Goal: Check status: Check status

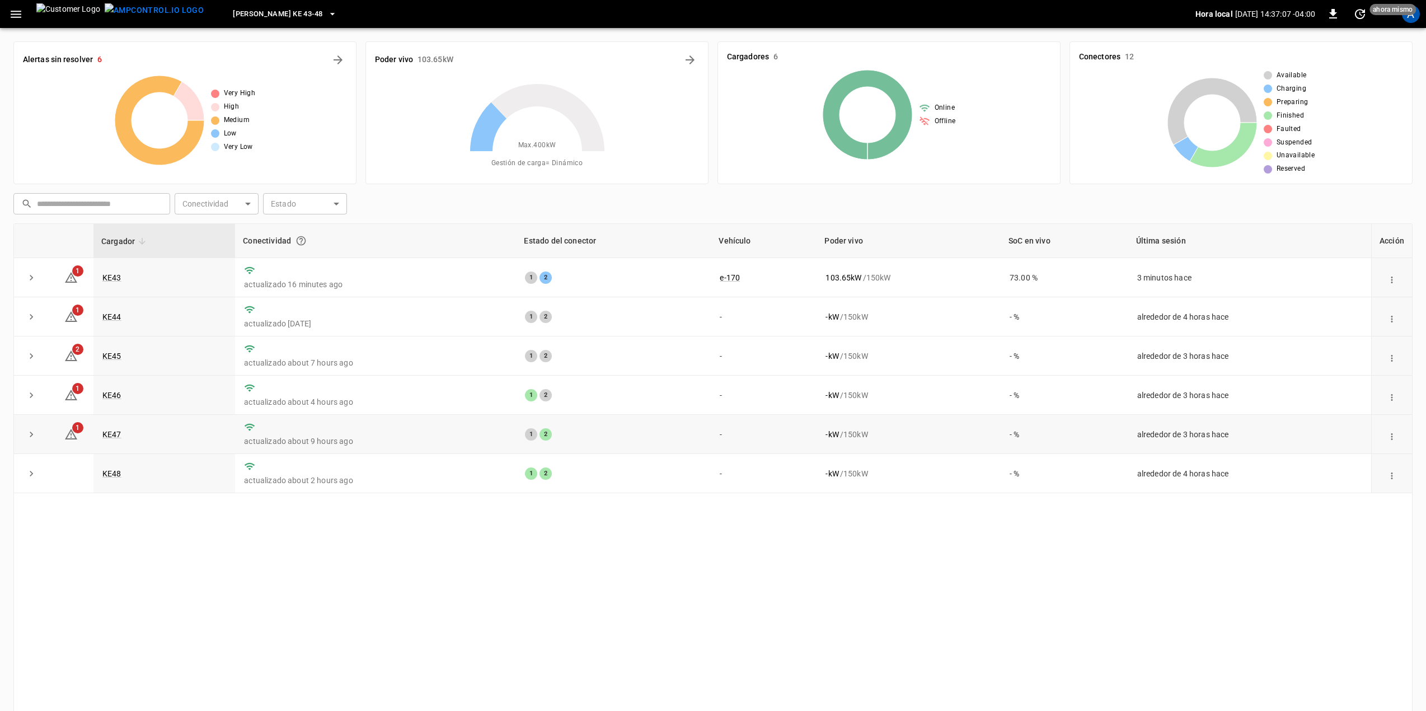
drag, startPoint x: 612, startPoint y: 509, endPoint x: 420, endPoint y: 424, distance: 210.7
click at [611, 509] on div "Cargador Conectividad Estado del conector Vehículo Poder vivo SoC en vivo Últim…" at bounding box center [712, 472] width 1399 height 498
click at [269, 3] on button "Loza Colon KE 43-48" at bounding box center [284, 14] width 113 height 22
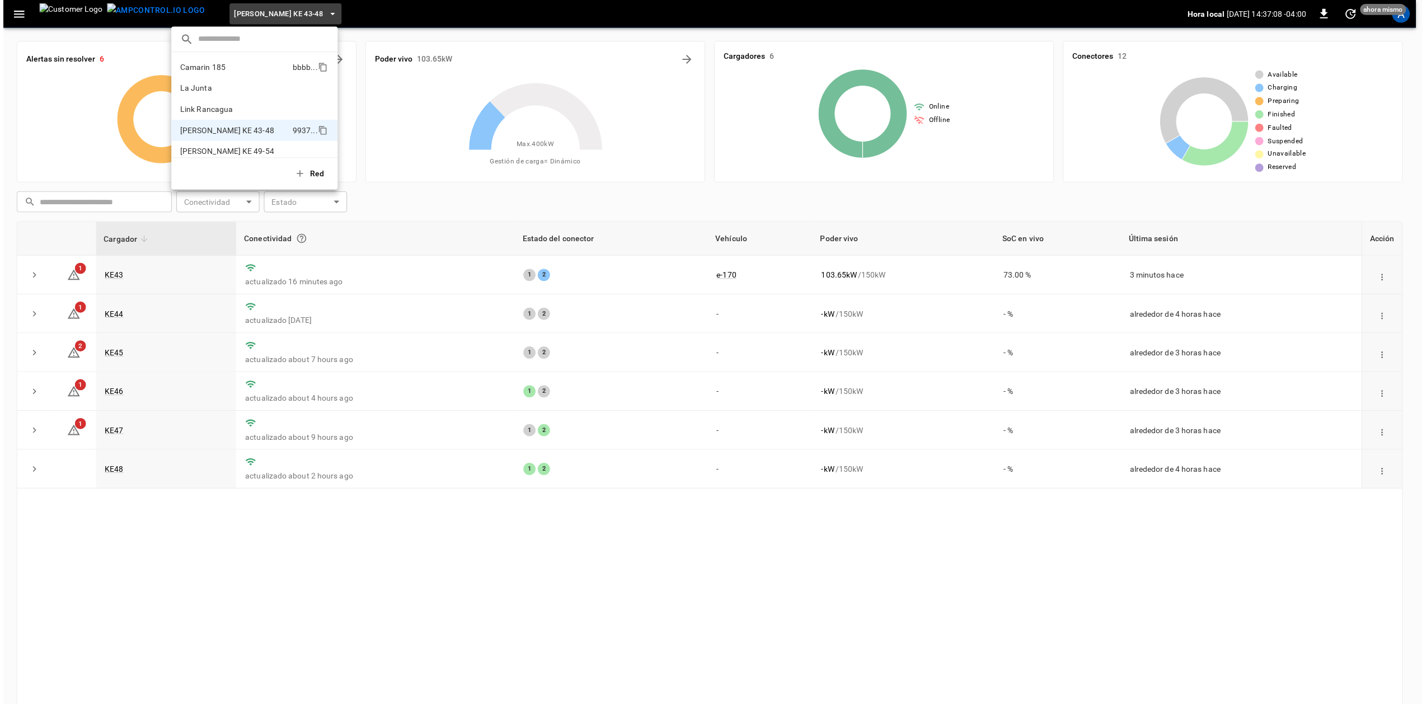
scroll to position [9, 0]
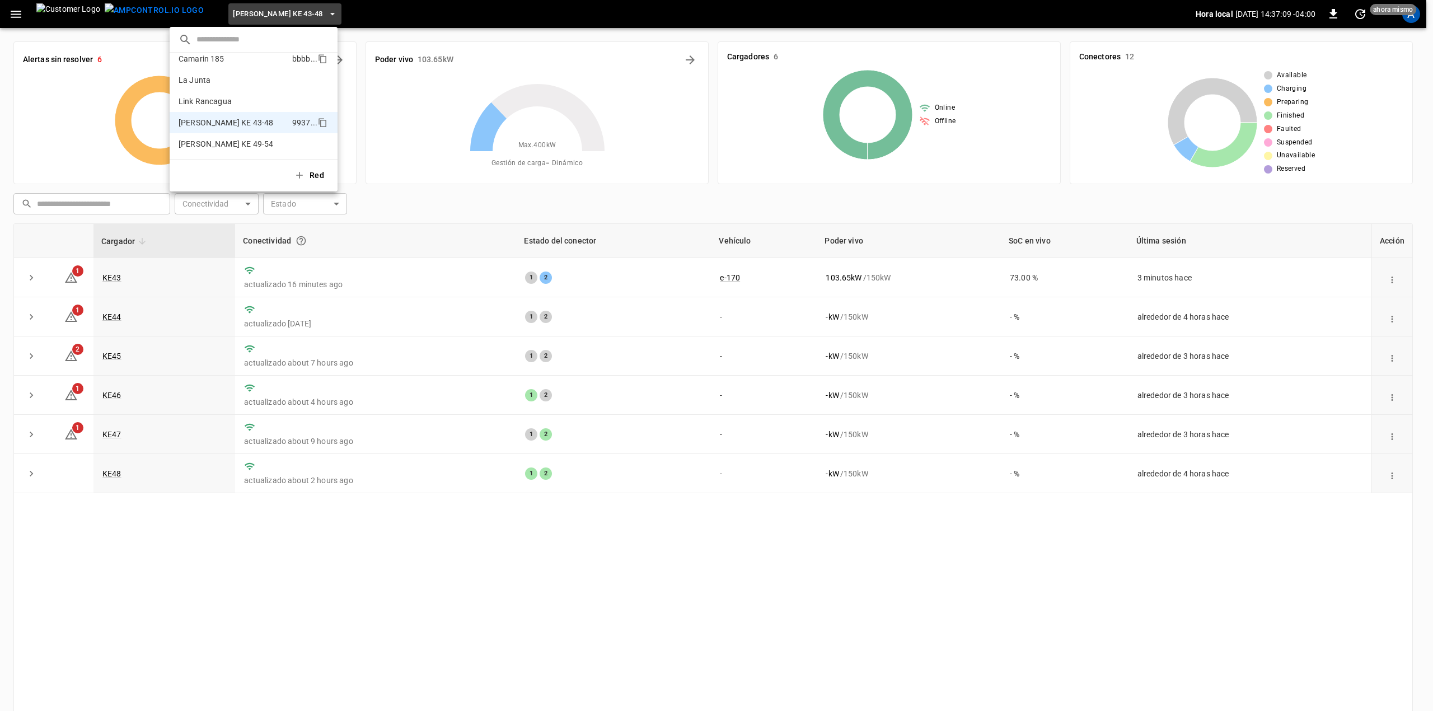
click at [232, 63] on li "Camarin 185 bbbb ..." at bounding box center [254, 58] width 168 height 21
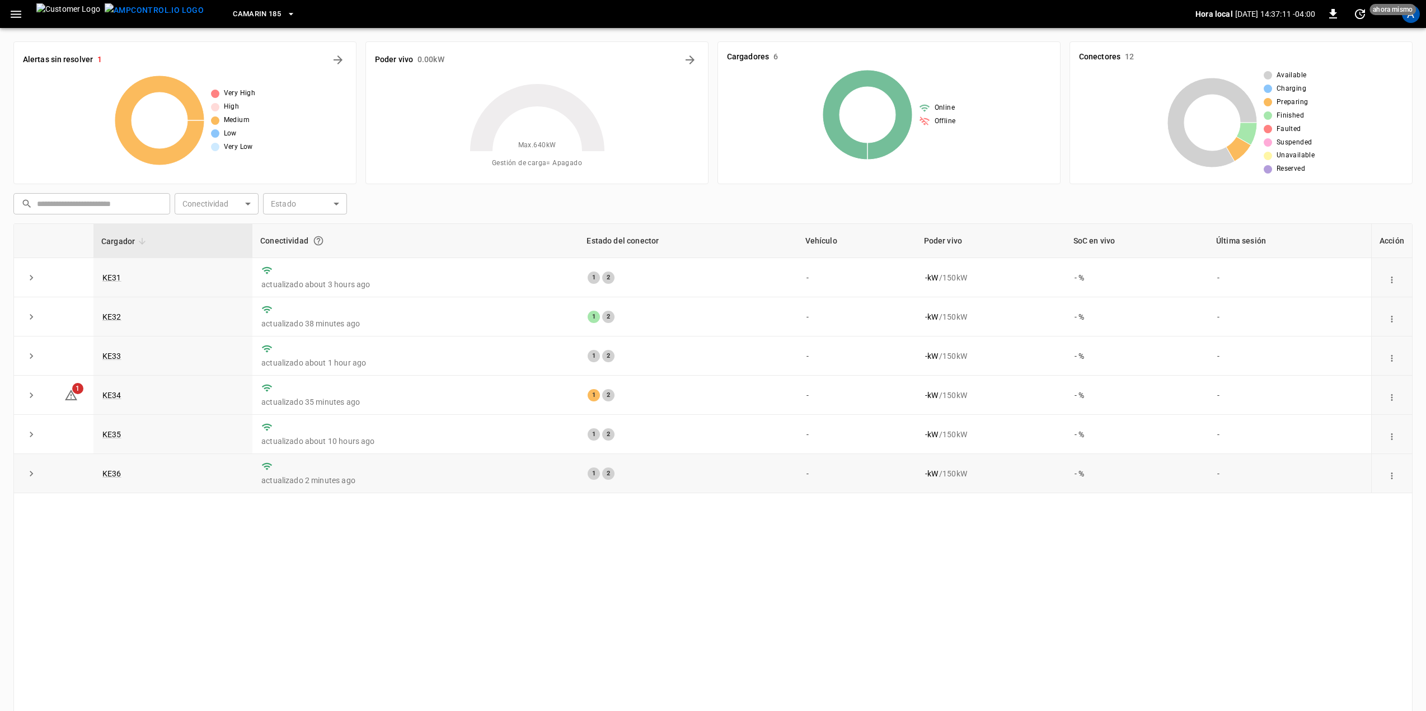
drag, startPoint x: 635, startPoint y: 572, endPoint x: 437, endPoint y: 473, distance: 221.5
click at [631, 572] on div "Cargador Conectividad Estado del conector Vehículo Poder vivo SoC en vivo Últim…" at bounding box center [712, 472] width 1399 height 498
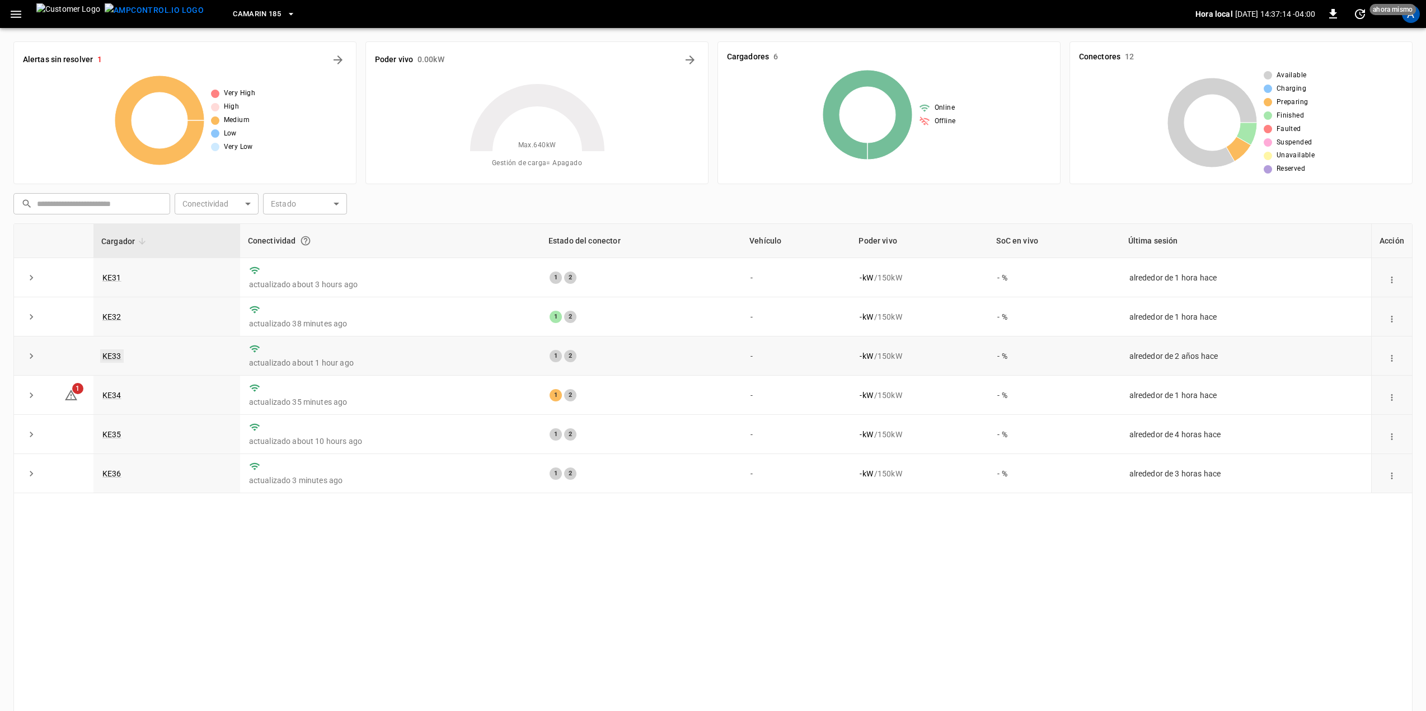
click at [113, 358] on link "KE33" at bounding box center [112, 355] width 24 height 13
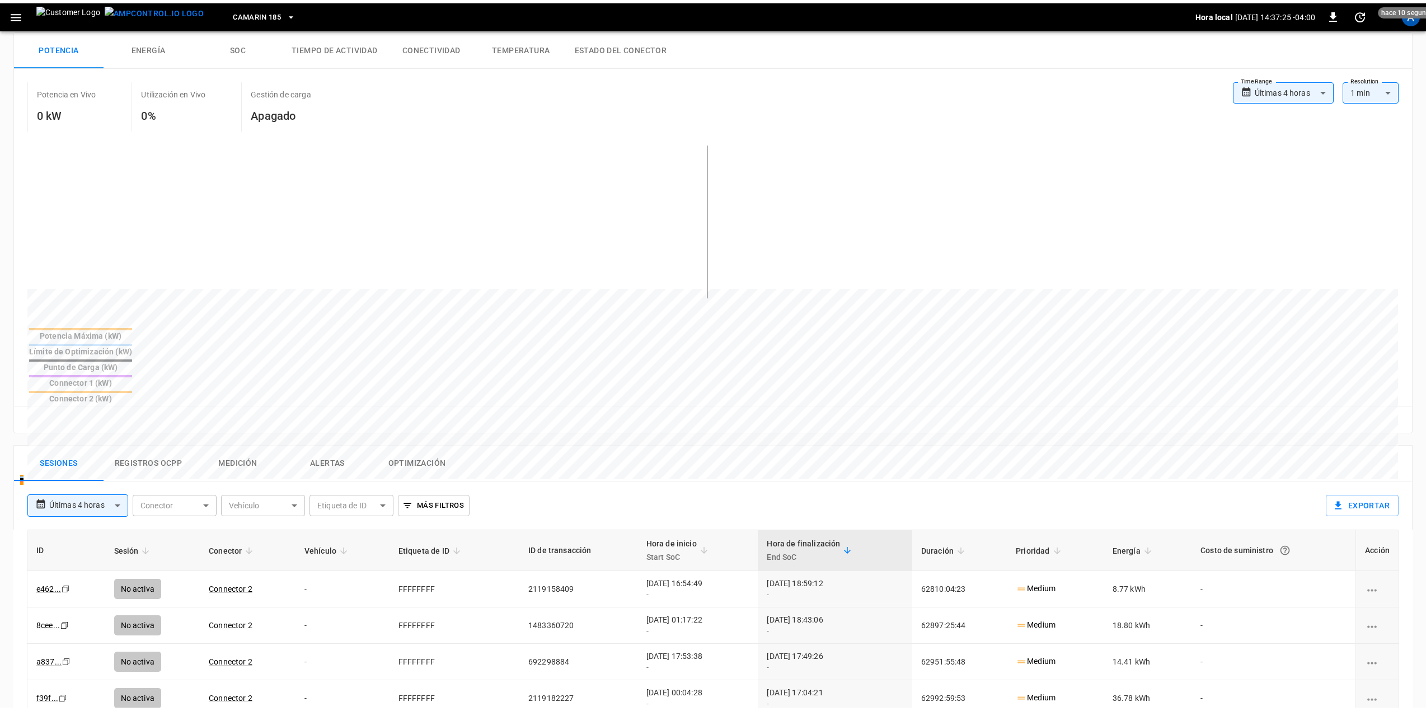
scroll to position [149, 0]
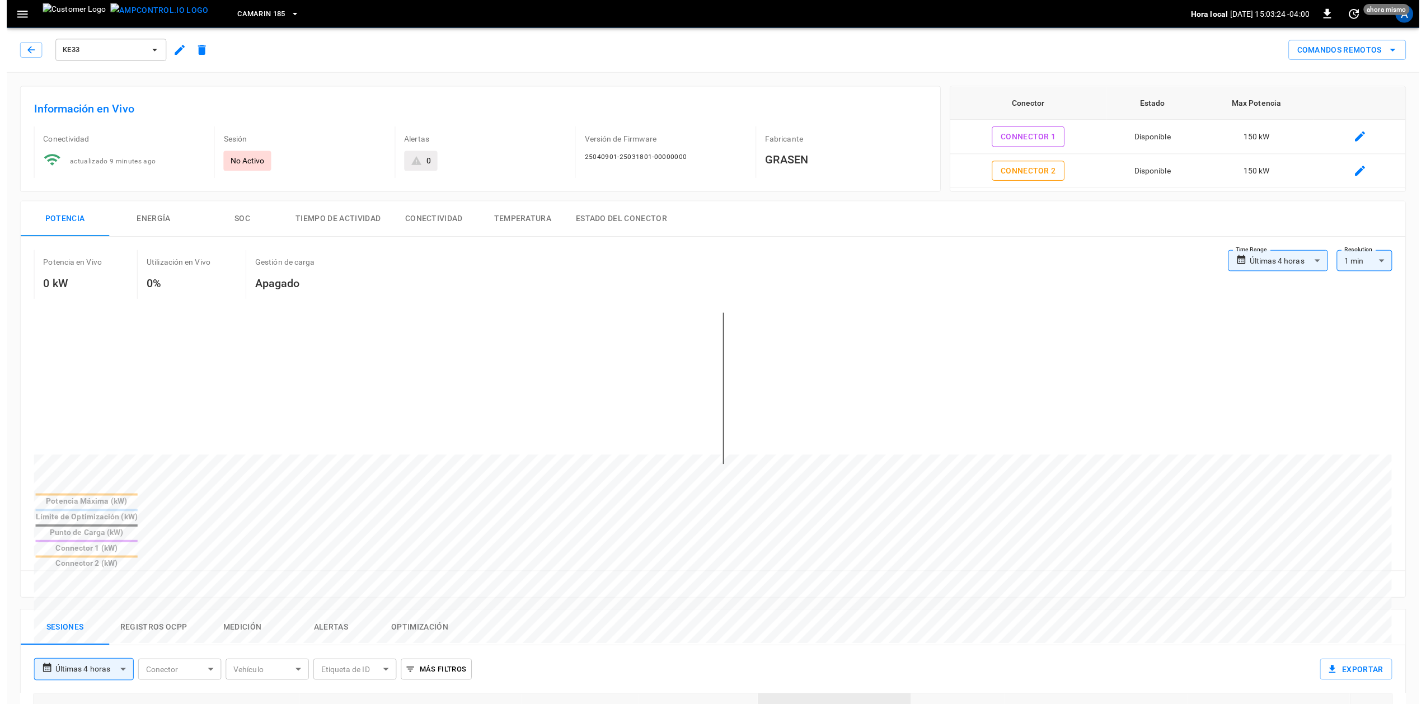
scroll to position [149, 0]
